Goal: Task Accomplishment & Management: Manage account settings

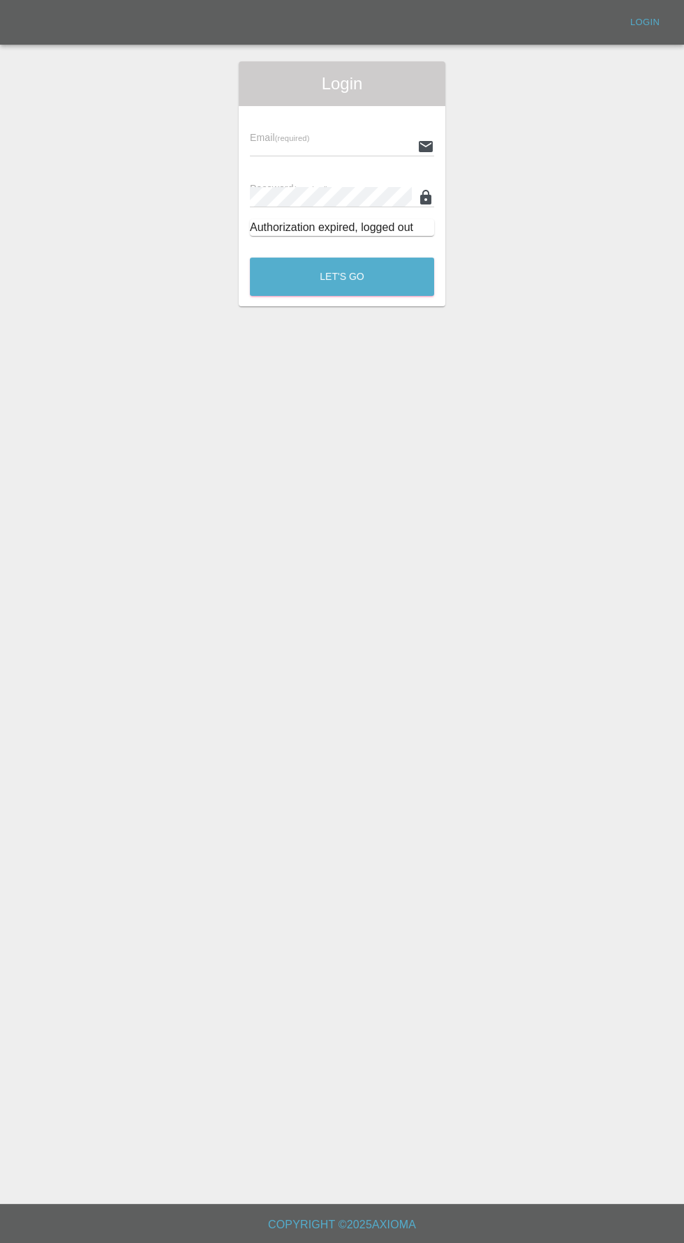
click at [344, 105] on div "Login" at bounding box center [342, 83] width 207 height 45
click at [367, 142] on input "text" at bounding box center [331, 146] width 162 height 20
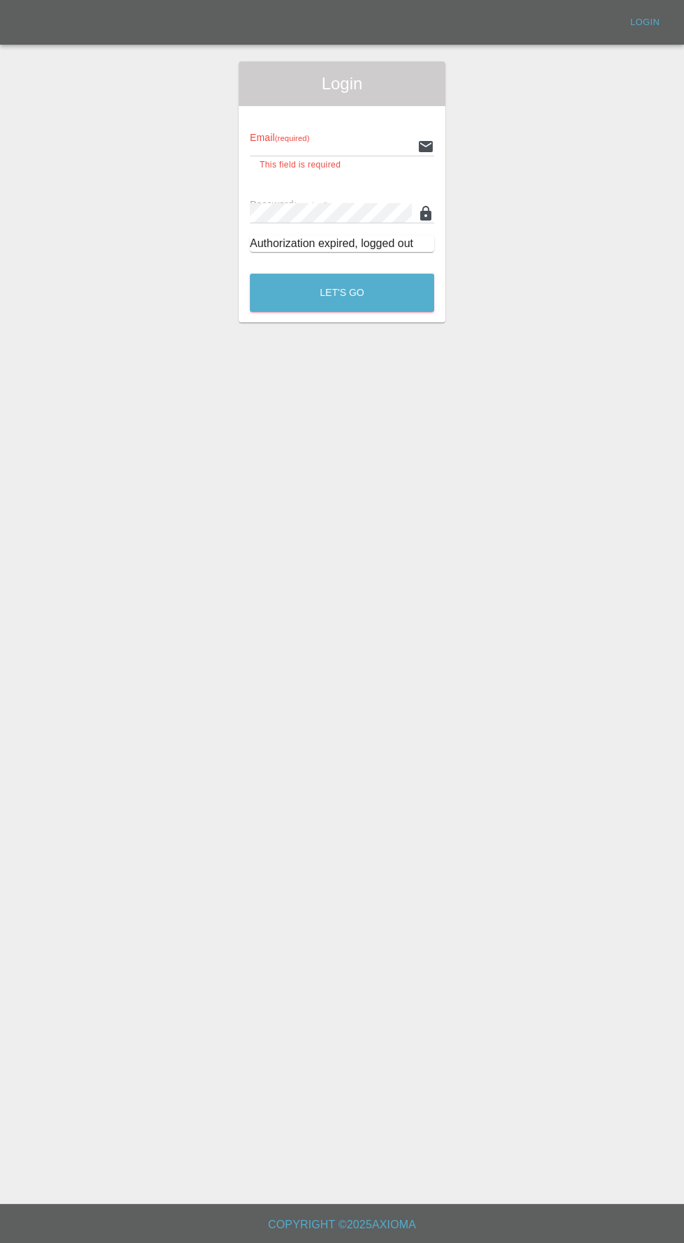
type input "[EMAIL_ADDRESS][DOMAIN_NAME]"
click at [250, 274] on button "Let's Go" at bounding box center [342, 293] width 184 height 38
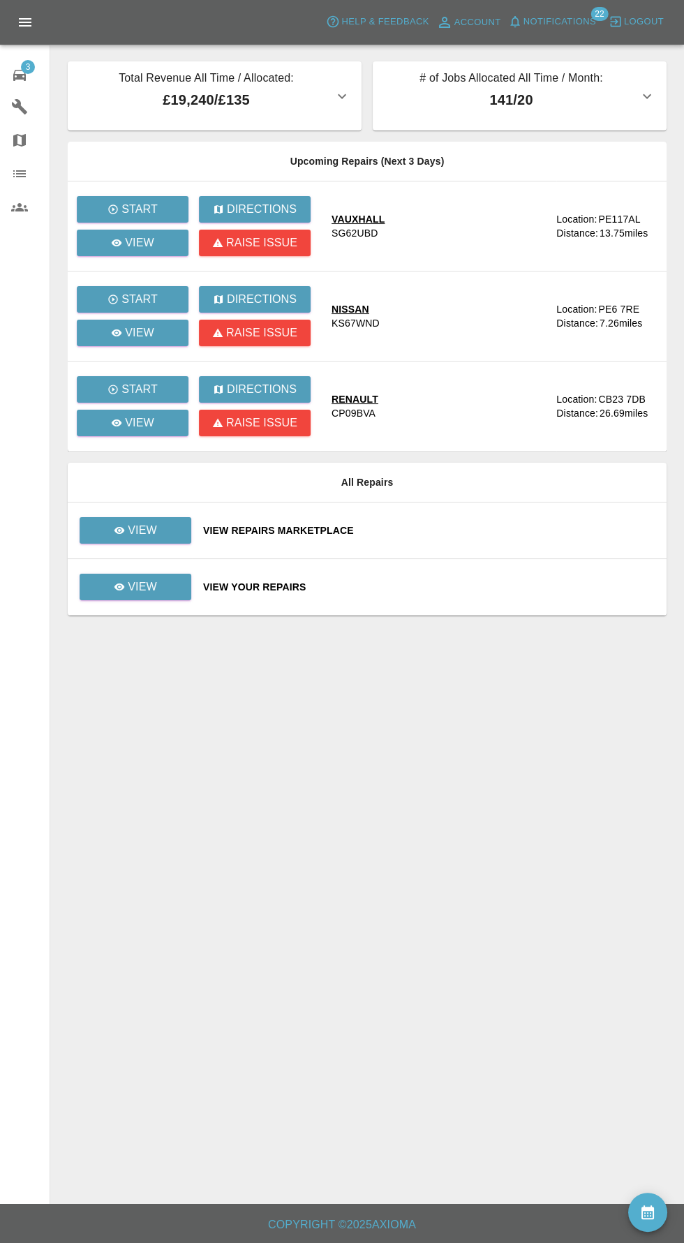
click at [590, 23] on span "Notifications" at bounding box center [560, 22] width 73 height 16
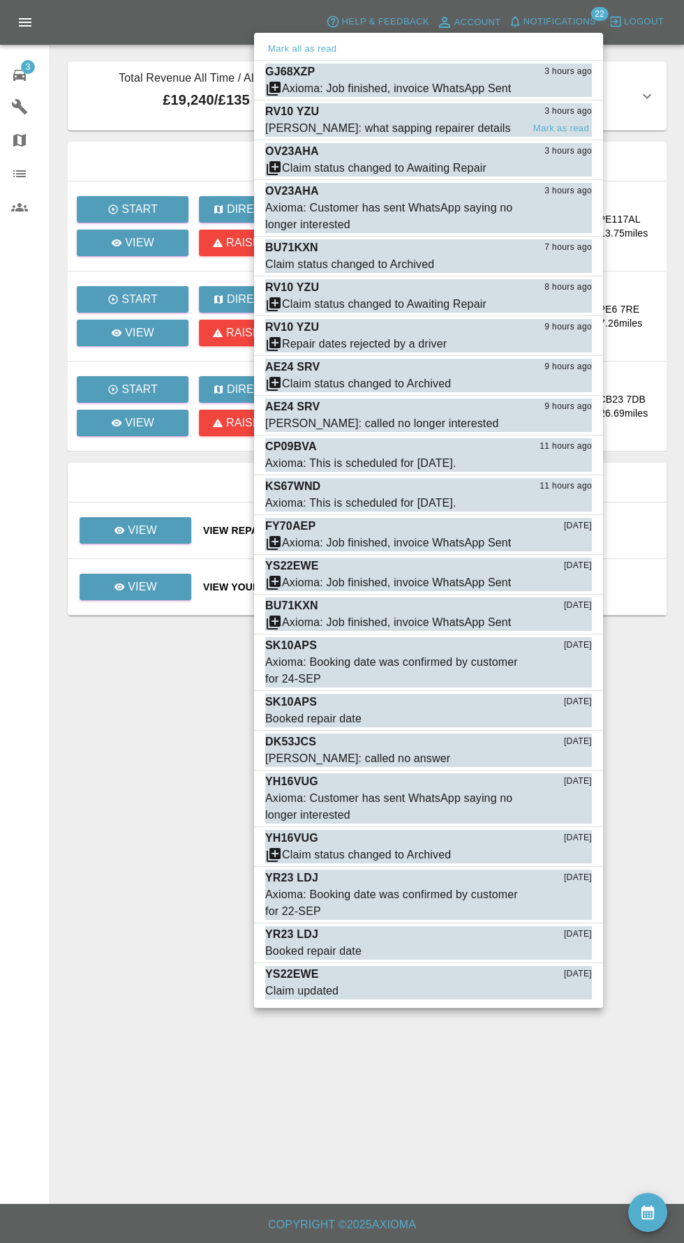
click at [397, 127] on div "[PERSON_NAME]: what sapping repairer details" at bounding box center [388, 128] width 246 height 17
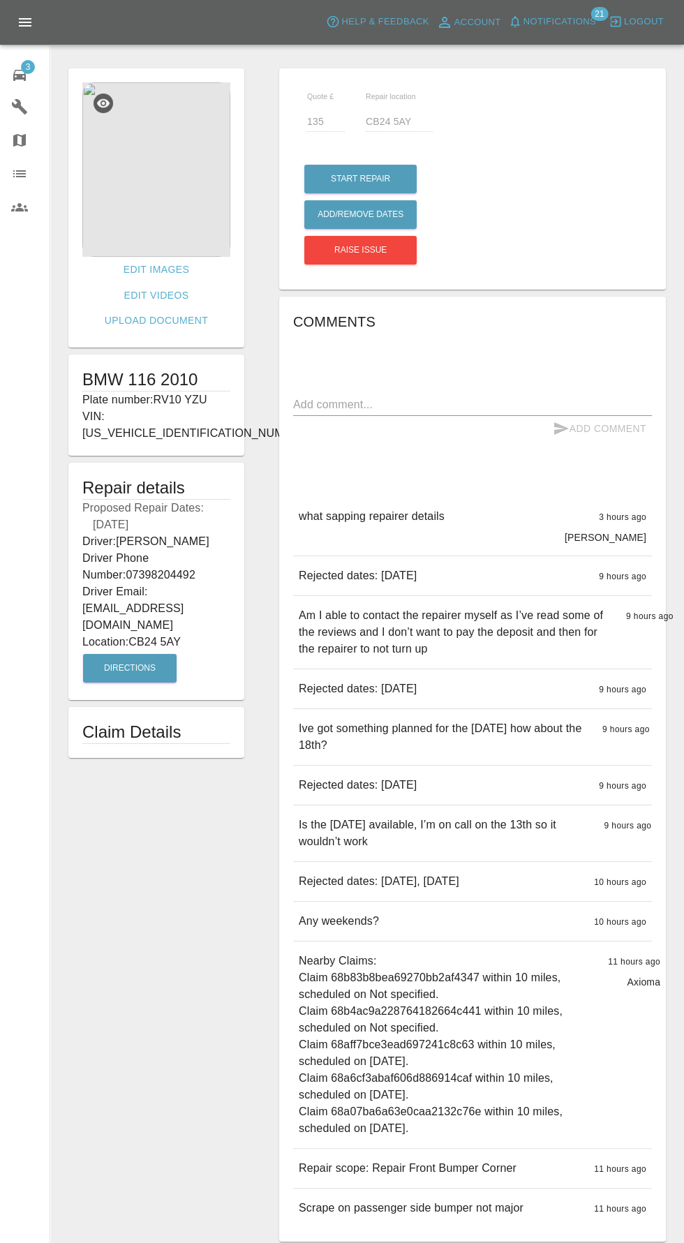
click at [20, 75] on icon at bounding box center [19, 75] width 13 height 11
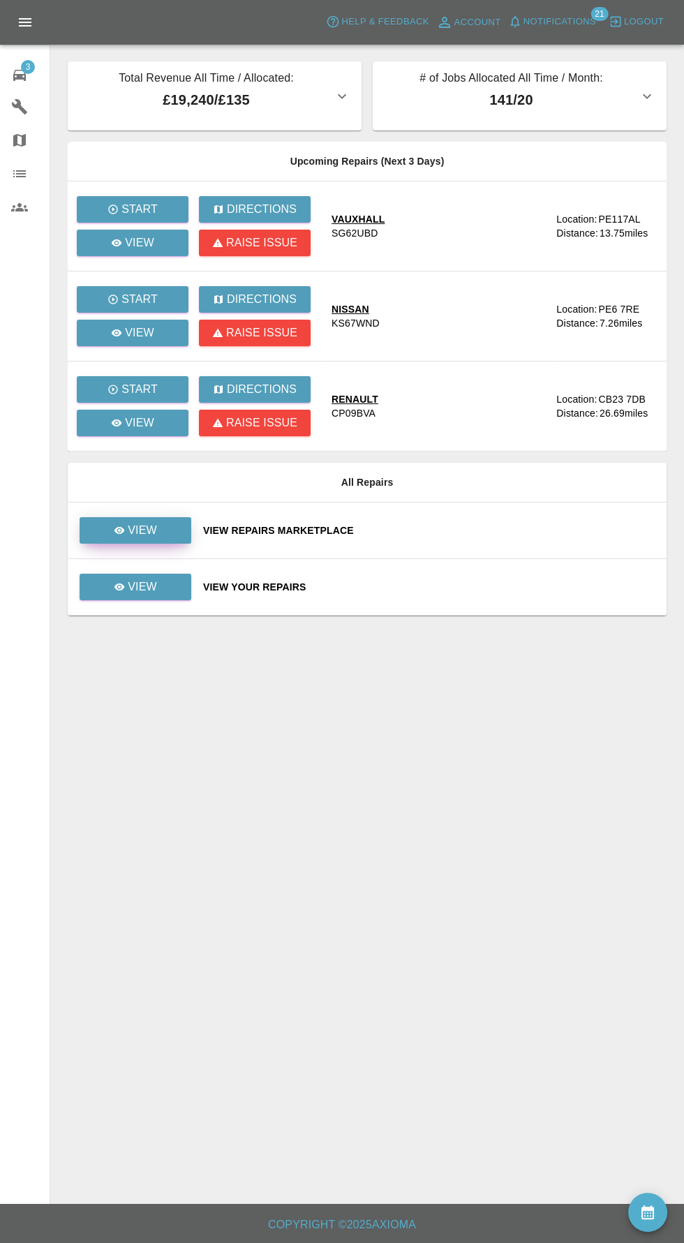
click at [135, 526] on p "View" at bounding box center [142, 530] width 29 height 17
